Goal: Task Accomplishment & Management: Manage account settings

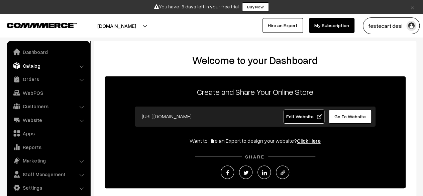
click at [36, 63] on link "Catalog" at bounding box center [48, 65] width 80 height 12
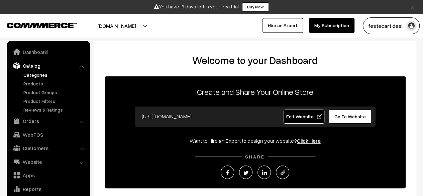
click at [37, 75] on link "Categories" at bounding box center [55, 74] width 66 height 7
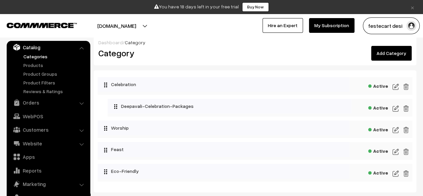
scroll to position [6, 0]
click at [397, 85] on img at bounding box center [395, 87] width 6 height 8
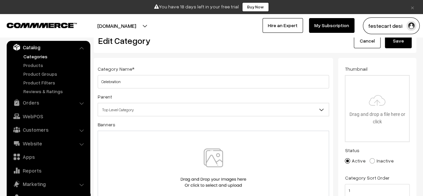
scroll to position [8, 0]
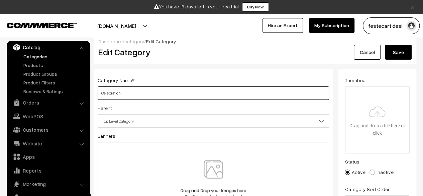
click at [112, 93] on input "Celebration" at bounding box center [213, 92] width 231 height 13
drag, startPoint x: 126, startPoint y: 93, endPoint x: 76, endPoint y: 90, distance: 50.2
paste input "Festival Celebrations"
type input "Festival Celebrations"
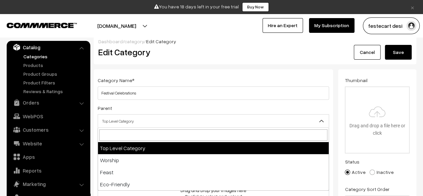
click at [137, 120] on span "Top Level Category" at bounding box center [213, 121] width 231 height 12
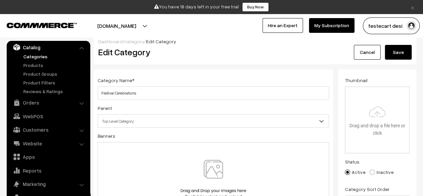
click at [137, 120] on span "Top Level Category" at bounding box center [213, 121] width 231 height 12
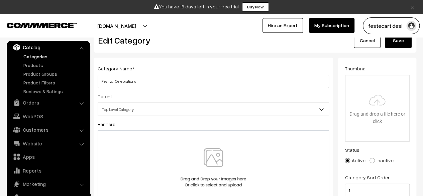
scroll to position [0, 0]
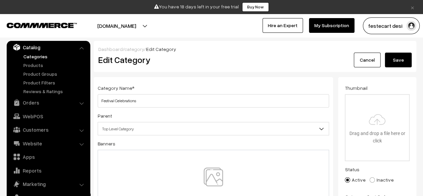
click at [401, 57] on button "Save" at bounding box center [398, 59] width 27 height 15
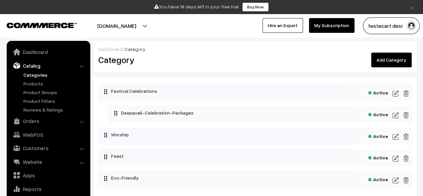
scroll to position [18, 0]
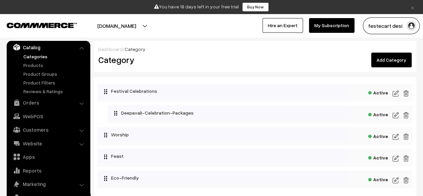
click at [395, 114] on img at bounding box center [395, 115] width 6 height 8
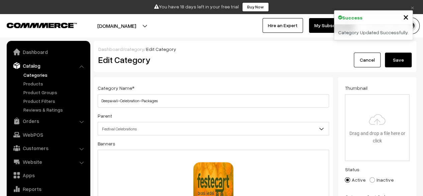
scroll to position [18, 0]
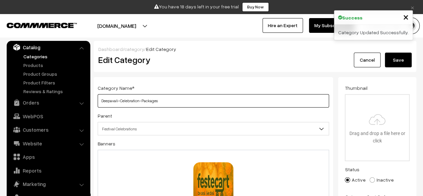
click at [159, 102] on input "Deepavali-Celebration-Packages" at bounding box center [213, 100] width 231 height 13
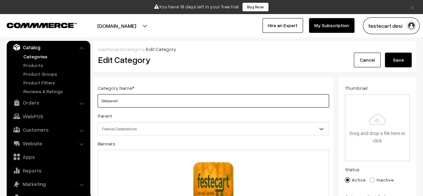
type input "Deepavali"
click at [401, 63] on button "Save" at bounding box center [398, 59] width 27 height 15
